Goal: Check status

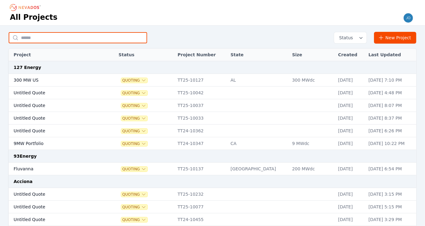
click at [34, 37] on input "text" at bounding box center [78, 37] width 138 height 11
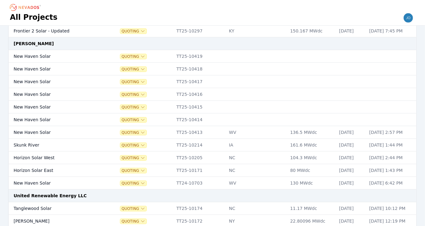
scroll to position [214, 0]
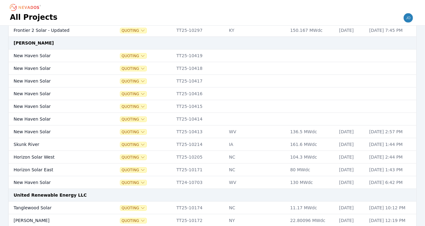
type input "***"
click at [44, 128] on td "New Haven Solar" at bounding box center [54, 131] width 91 height 13
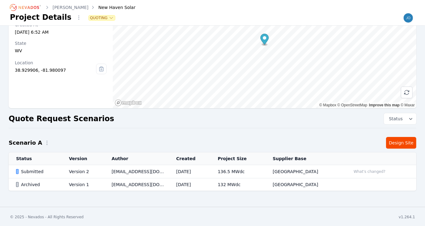
scroll to position [47, 0]
click at [363, 171] on button "What's changed?" at bounding box center [369, 171] width 37 height 7
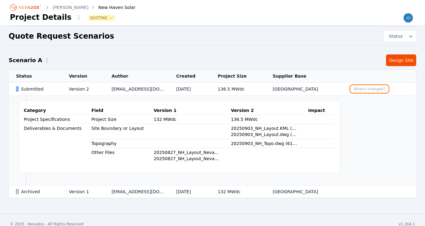
scroll to position [131, 0]
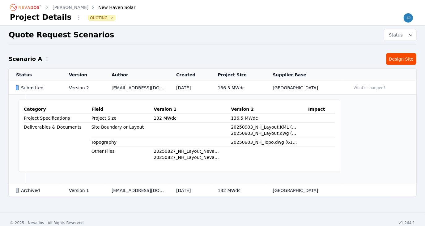
click at [47, 88] on div "Submitted" at bounding box center [37, 88] width 42 height 6
